Goal: Transaction & Acquisition: Purchase product/service

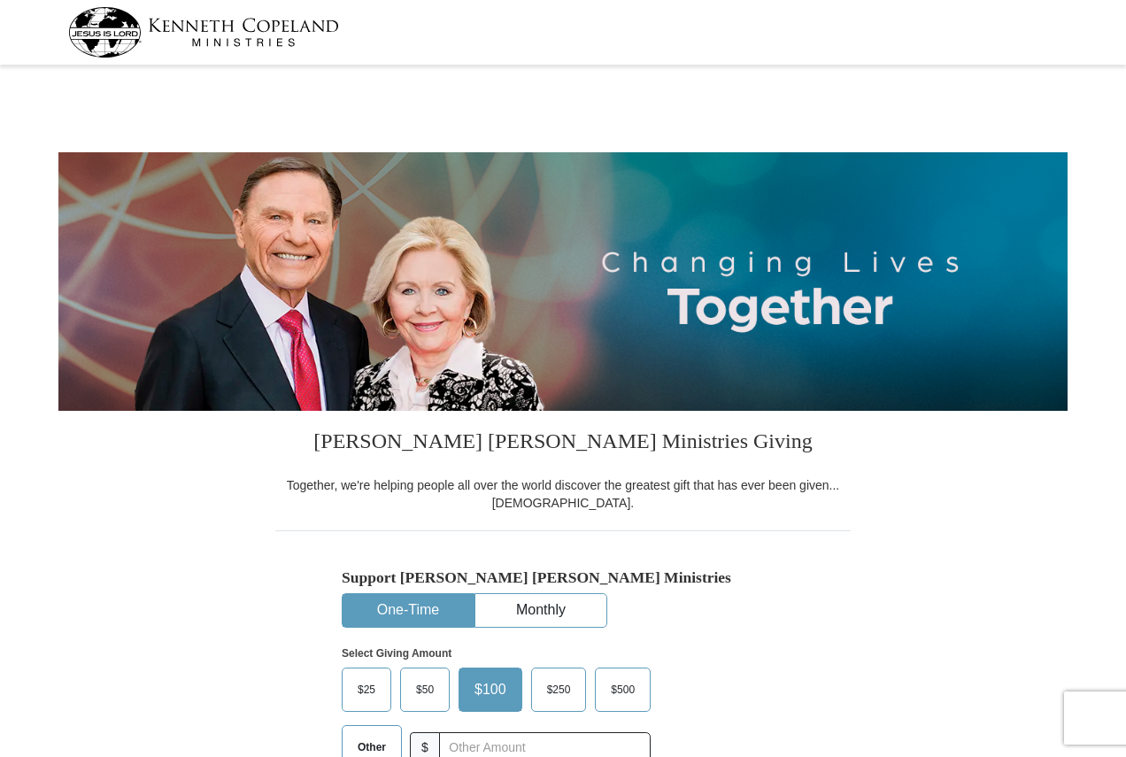
select select "PA"
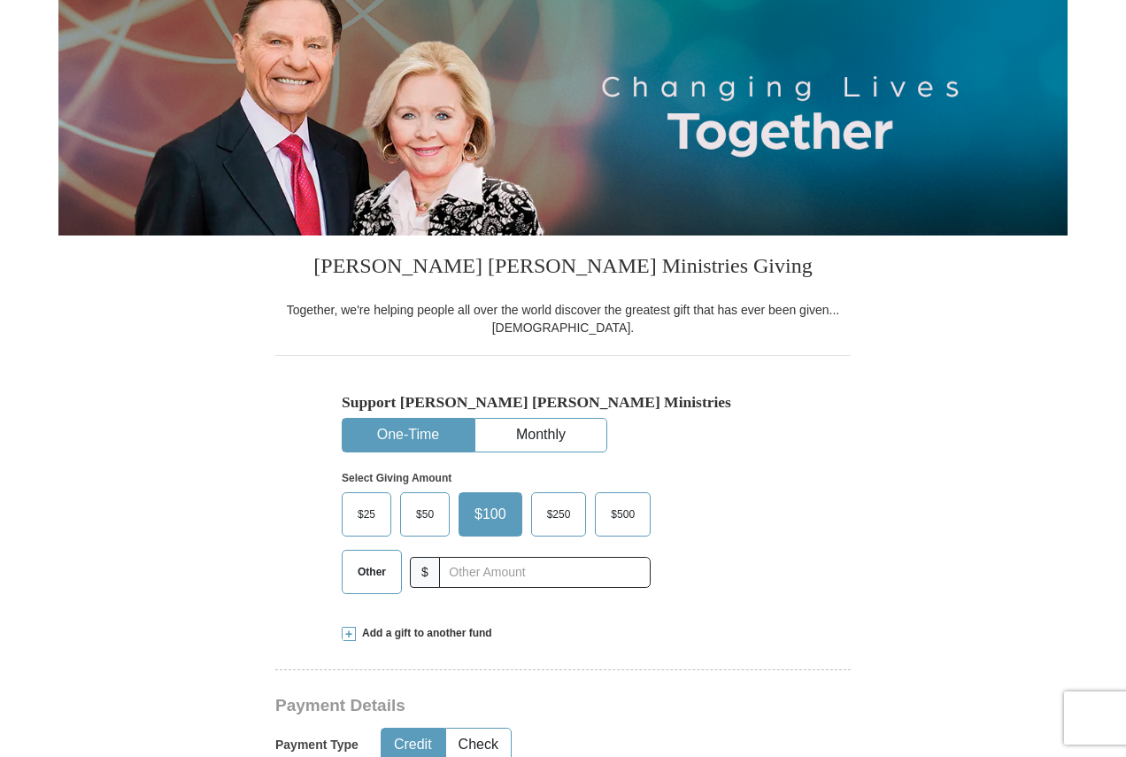
scroll to position [177, 0]
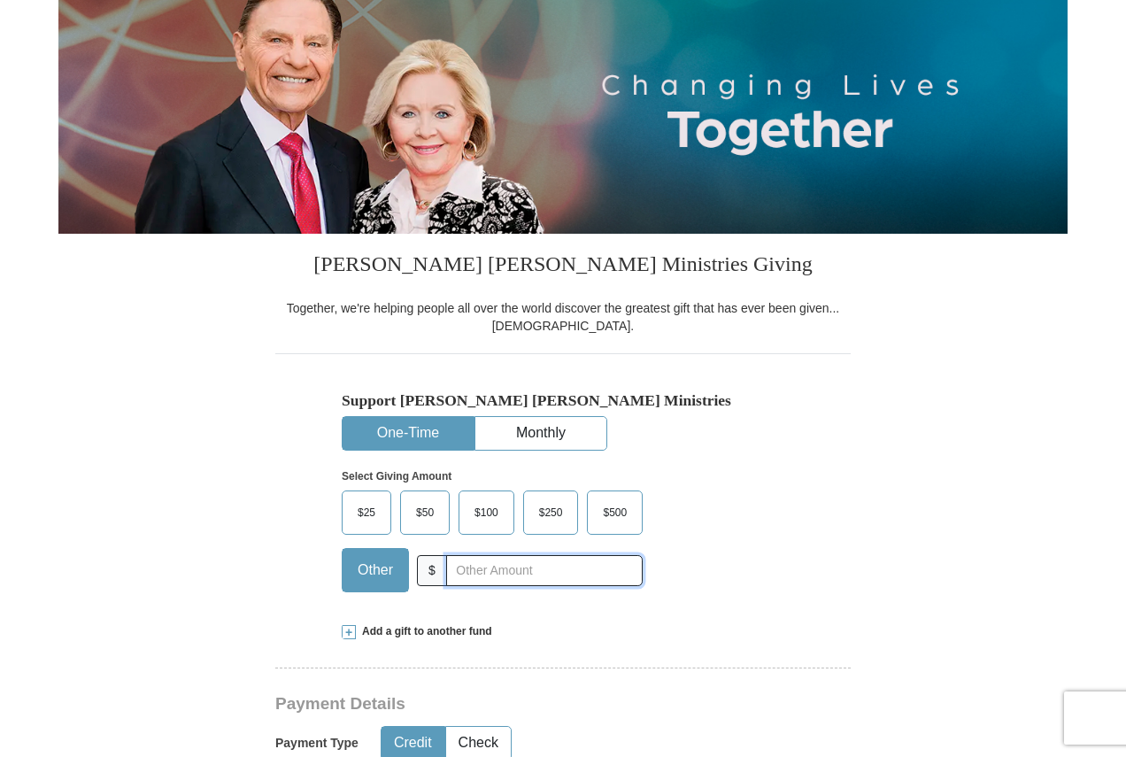
click at [470, 576] on input "text" at bounding box center [544, 570] width 197 height 31
type input "20"
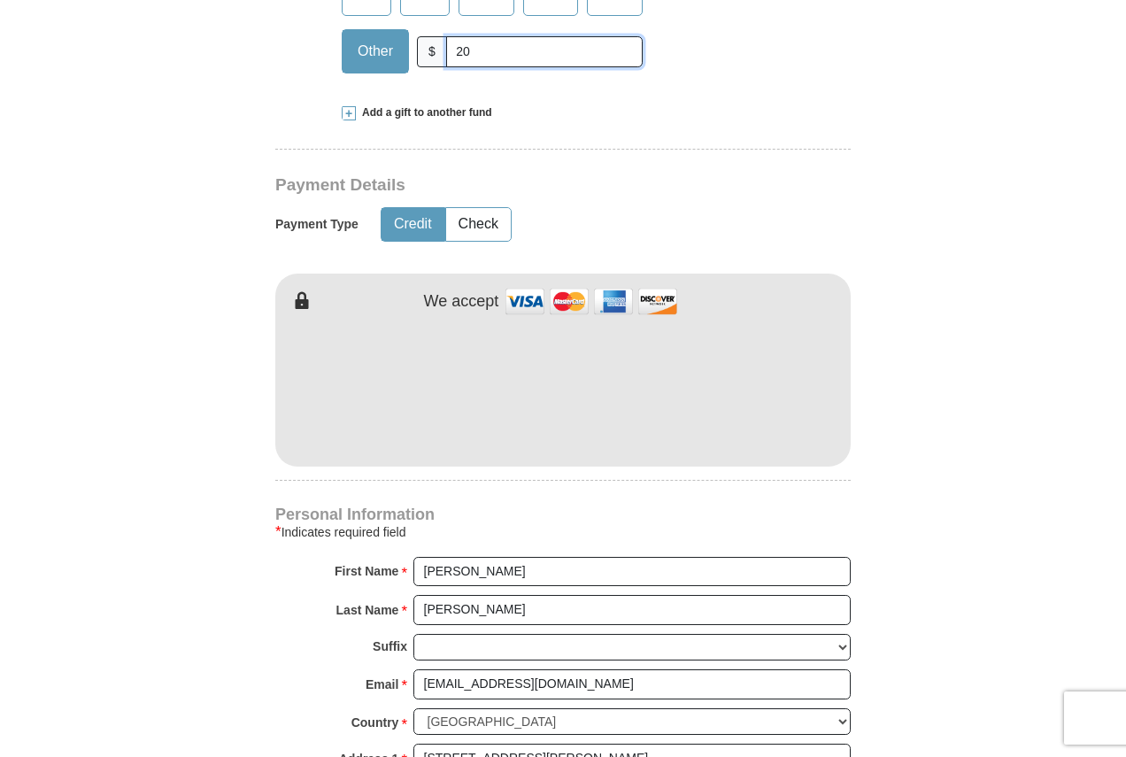
scroll to position [797, 0]
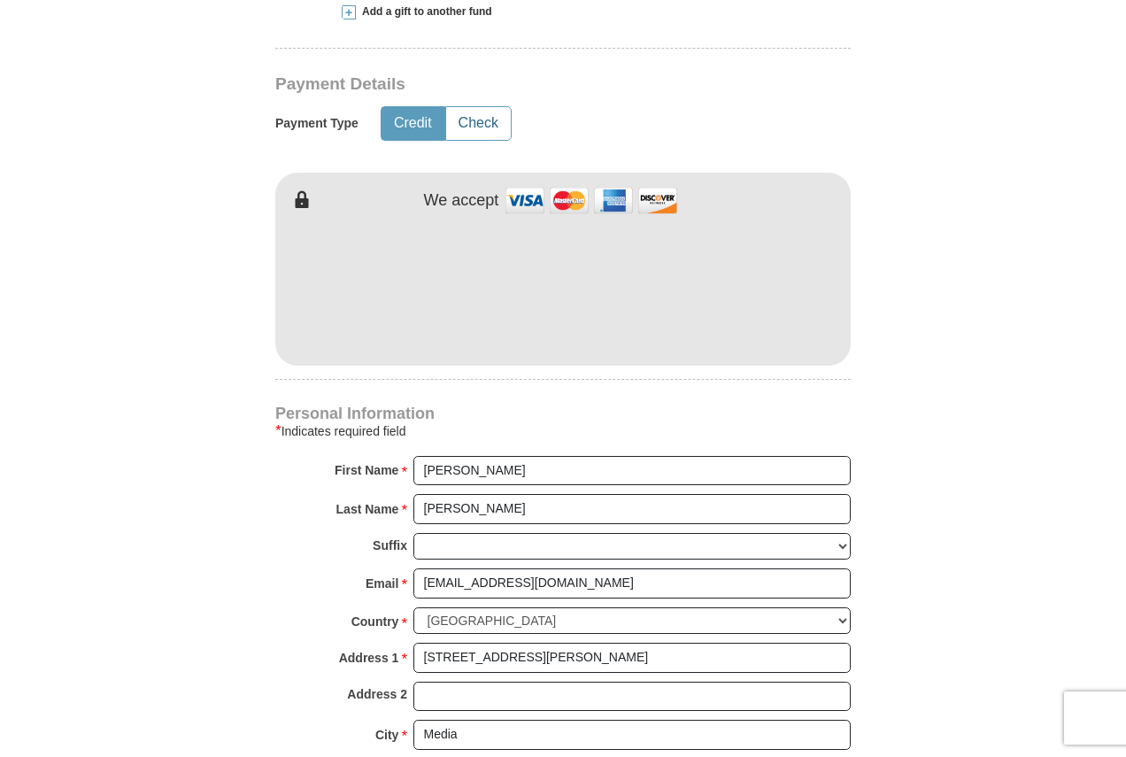
click at [468, 133] on button "Check" at bounding box center [478, 123] width 65 height 33
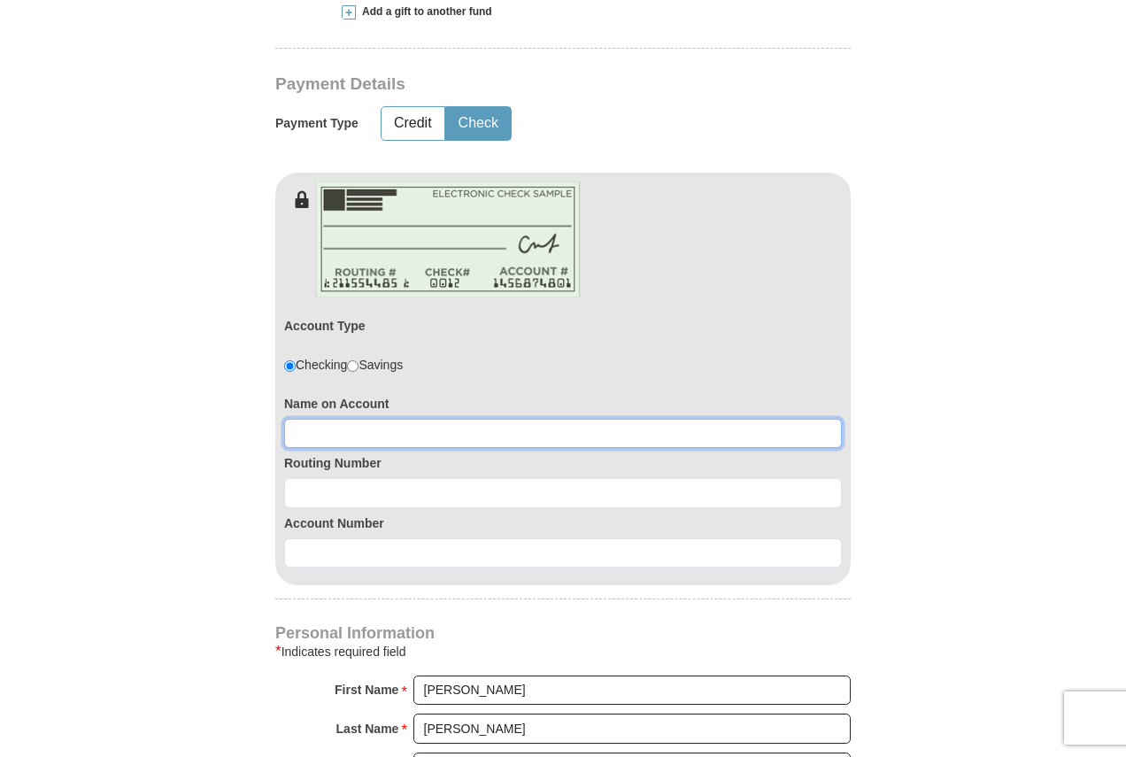
click at [428, 433] on input at bounding box center [563, 434] width 558 height 30
type input "[PERSON_NAME]"
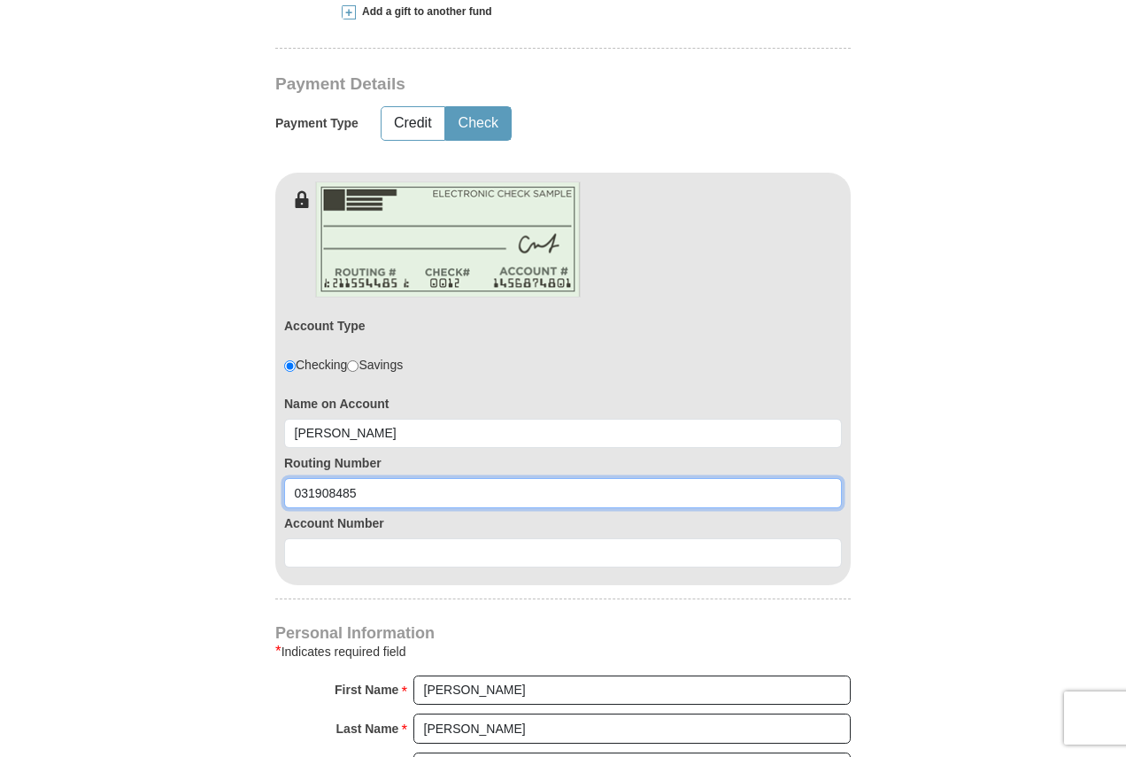
type input "031908485"
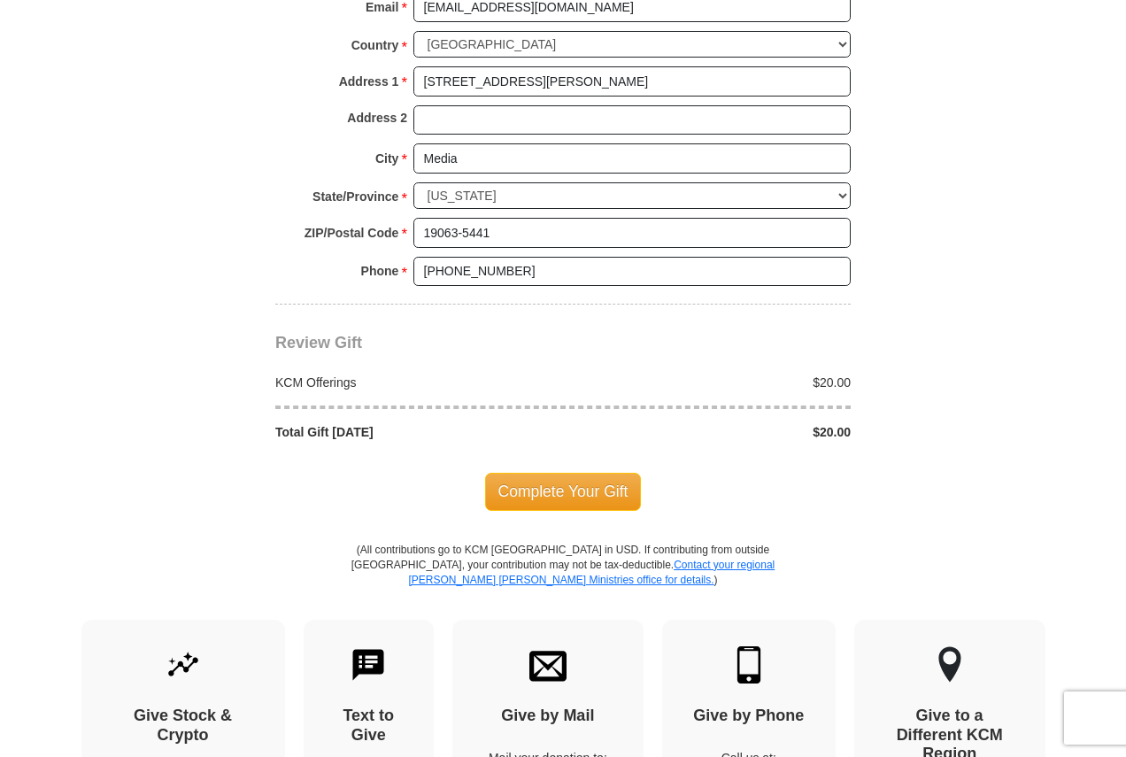
scroll to position [1594, 0]
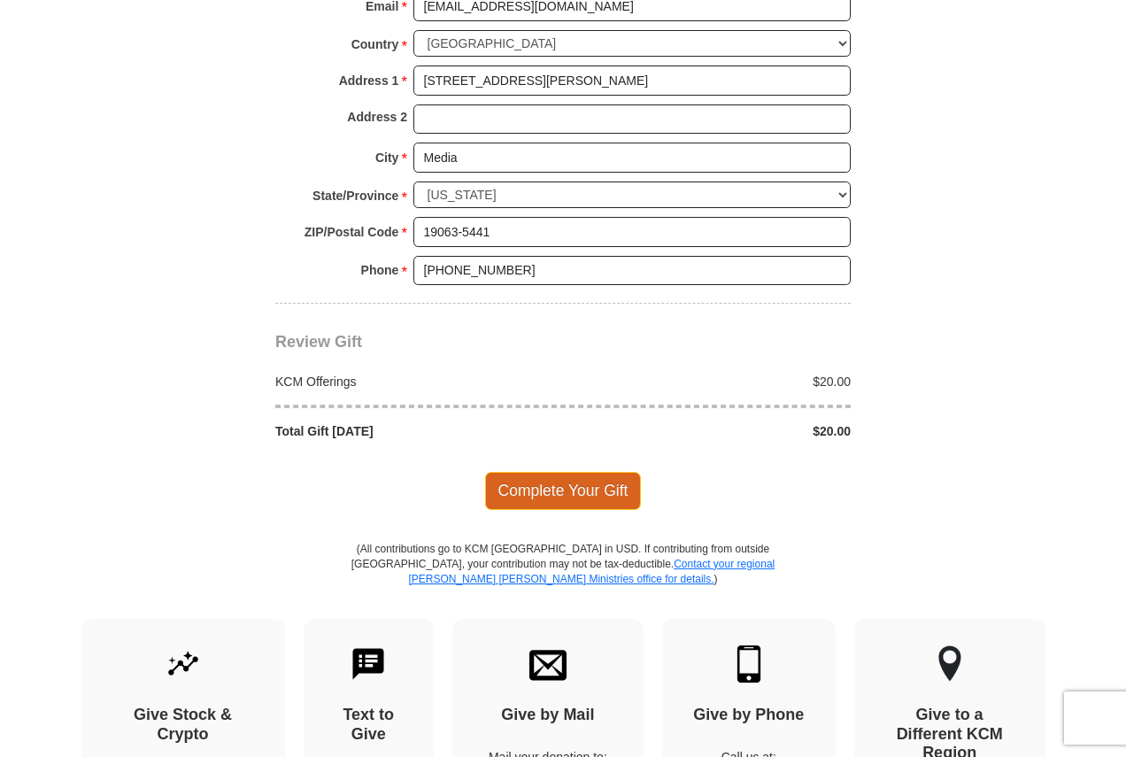
type input "0360154439"
click at [575, 495] on span "Complete Your Gift" at bounding box center [563, 490] width 157 height 37
